Goal: Information Seeking & Learning: Find specific fact

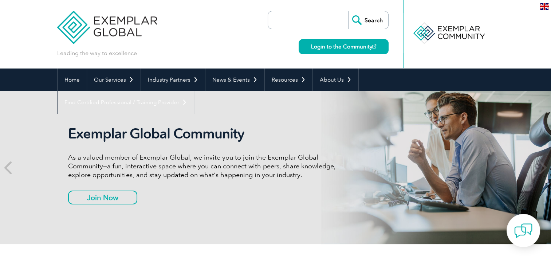
click at [289, 25] on input "search" at bounding box center [310, 19] width 77 height 17
type input "IAS"
click at [348, 11] on input "Search" at bounding box center [368, 19] width 40 height 17
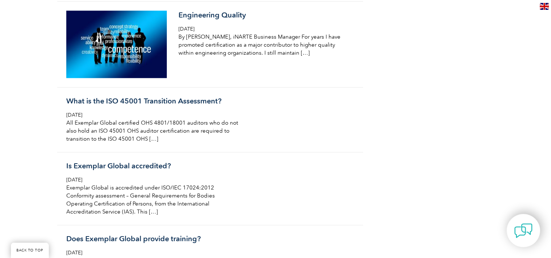
scroll to position [718, 0]
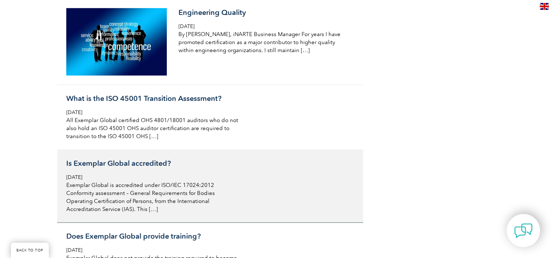
click at [171, 165] on h3 "Is Exemplar Global accredited?" at bounding box center [152, 163] width 173 height 9
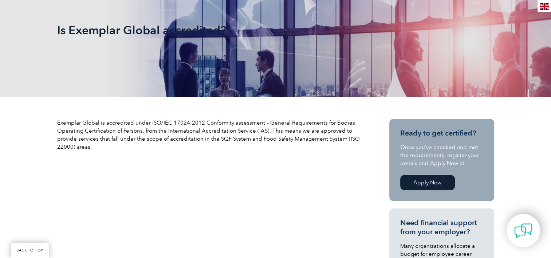
scroll to position [128, 0]
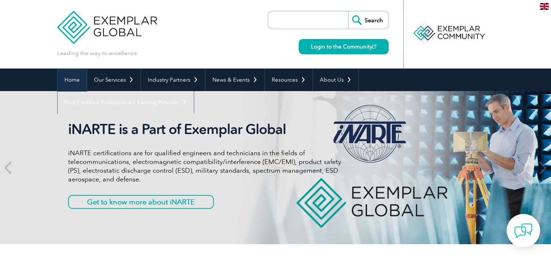
click at [76, 79] on link "Home" at bounding box center [72, 80] width 29 height 23
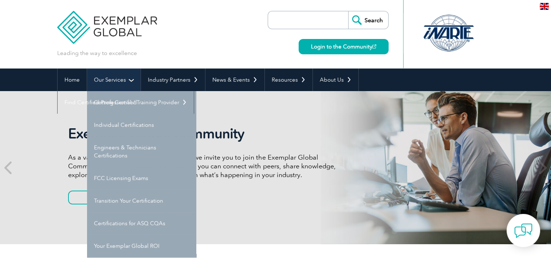
click at [129, 79] on link "Our Services" at bounding box center [114, 80] width 54 height 23
